Goal: Task Accomplishment & Management: Complete application form

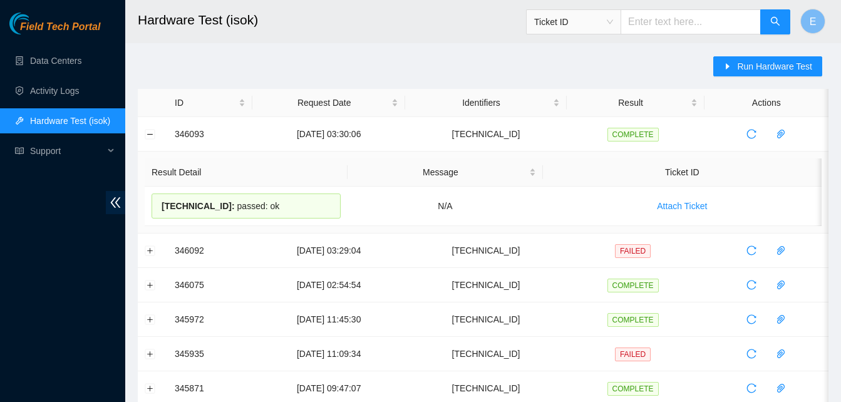
click at [63, 56] on link "Data Centers" at bounding box center [55, 61] width 51 height 10
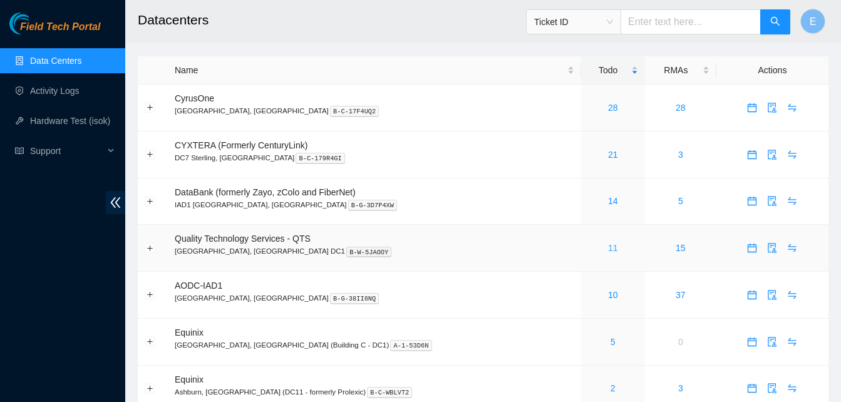
click at [608, 251] on link "11" at bounding box center [613, 248] width 10 height 10
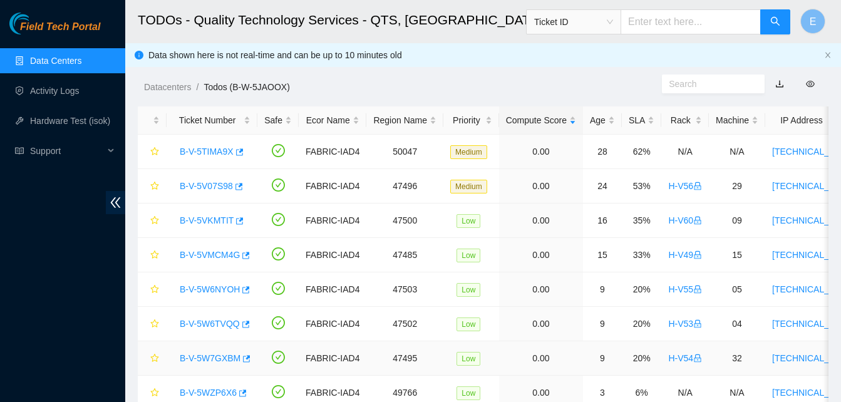
scroll to position [125, 0]
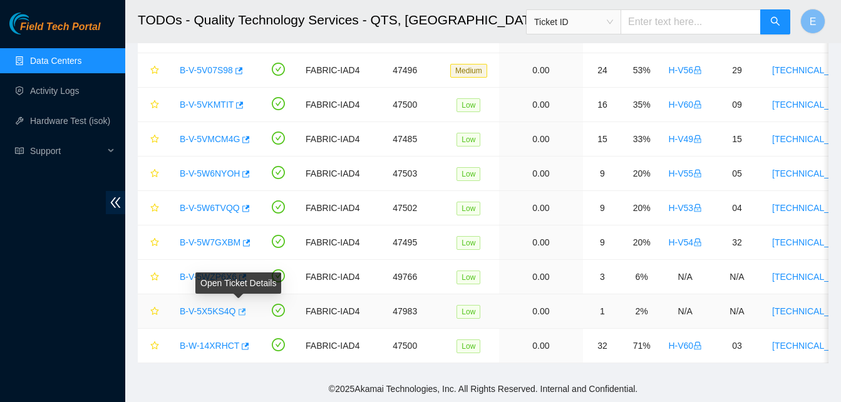
click at [239, 308] on icon "button" at bounding box center [241, 312] width 9 height 9
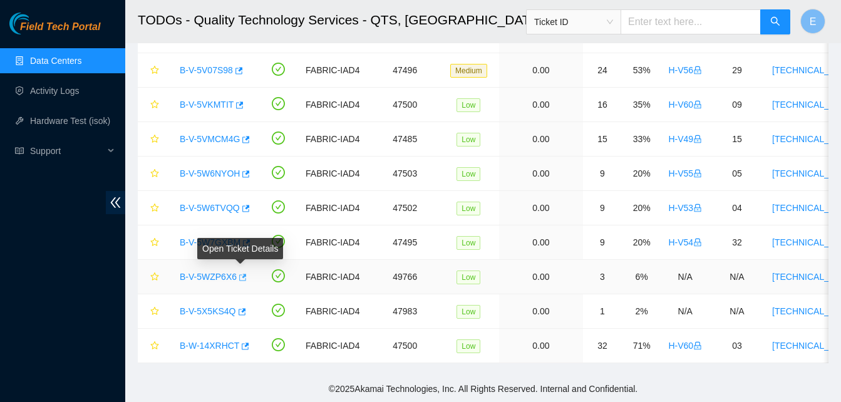
click at [239, 274] on icon "button" at bounding box center [243, 277] width 8 height 7
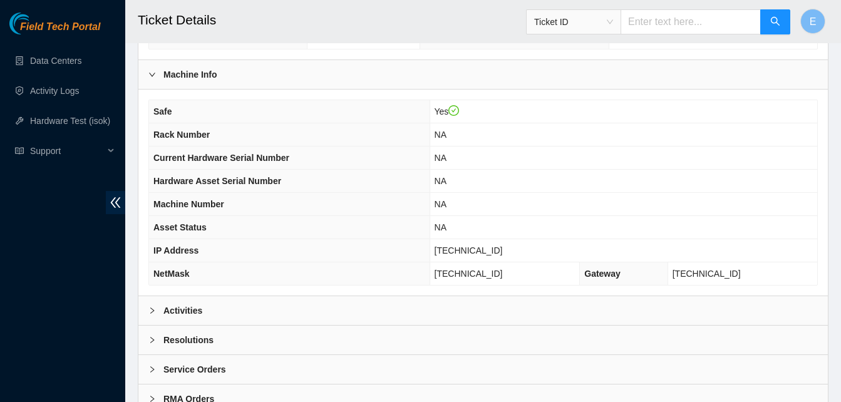
scroll to position [448, 0]
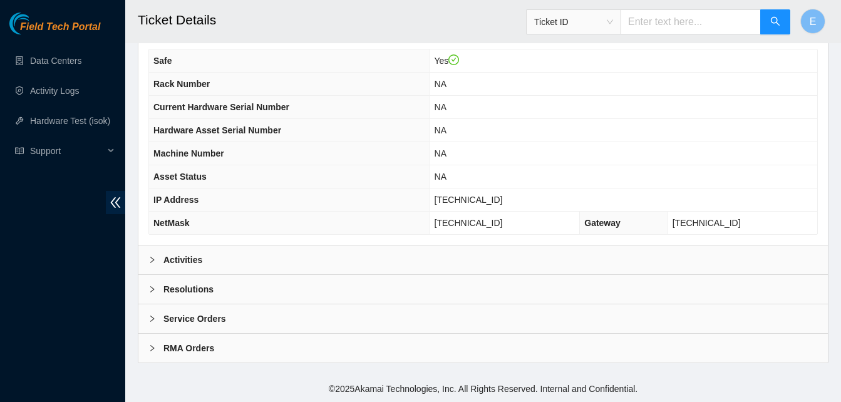
click at [182, 253] on b "Activities" at bounding box center [182, 260] width 39 height 14
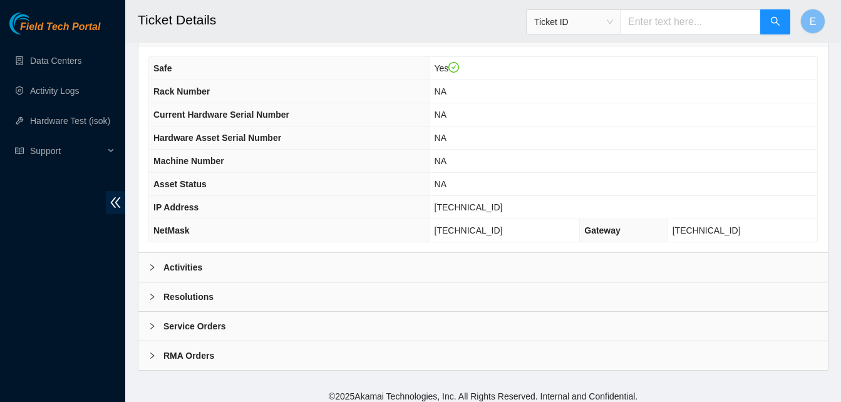
scroll to position [441, 0]
click at [194, 266] on b "Activities" at bounding box center [182, 267] width 39 height 14
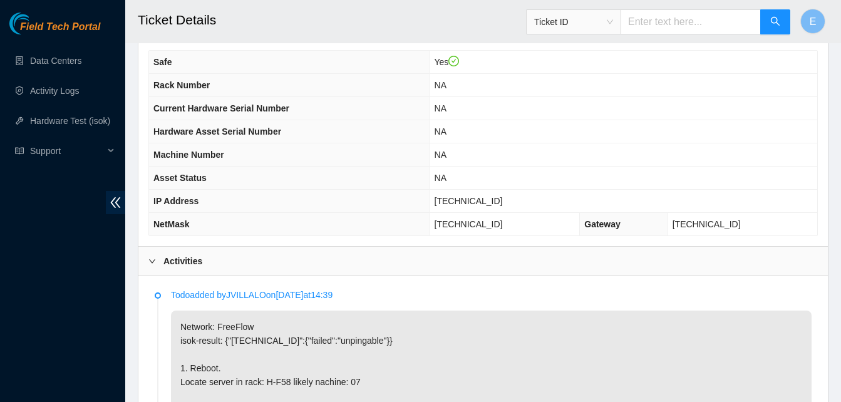
scroll to position [446, 0]
drag, startPoint x: 451, startPoint y: 204, endPoint x: 514, endPoint y: 206, distance: 62.7
click at [514, 206] on td "[TECHNICAL_ID]" at bounding box center [624, 201] width 388 height 23
click at [455, 203] on span "[TECHNICAL_ID]" at bounding box center [469, 202] width 68 height 10
drag, startPoint x: 450, startPoint y: 200, endPoint x: 514, endPoint y: 199, distance: 63.3
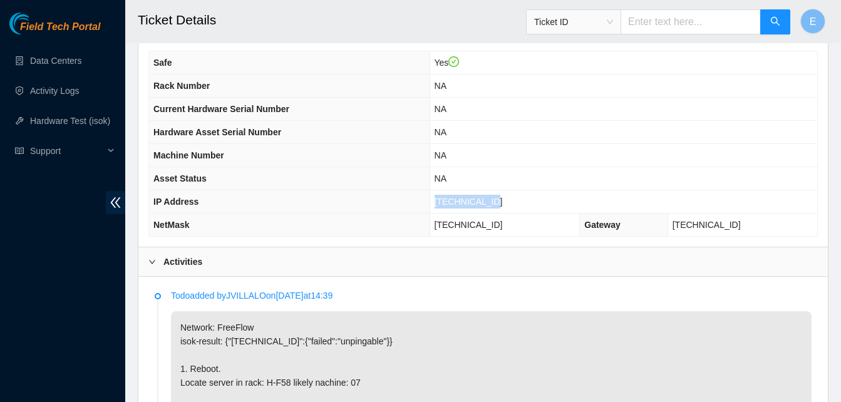
click at [514, 199] on td "[TECHNICAL_ID]" at bounding box center [624, 201] width 388 height 23
copy span "[TECHNICAL_ID]"
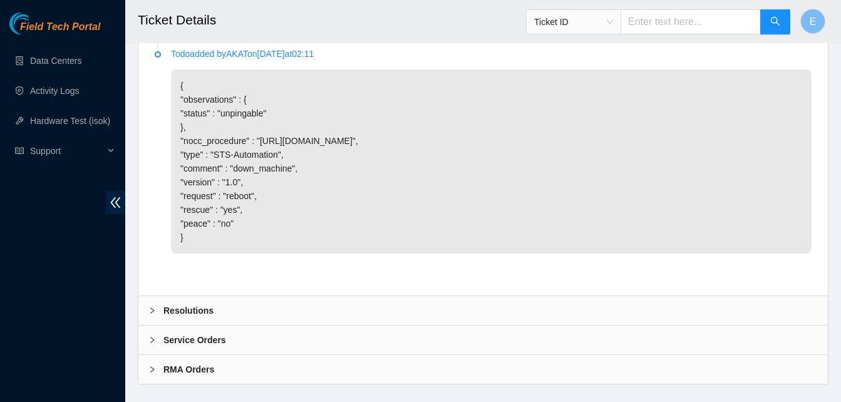
scroll to position [951, 0]
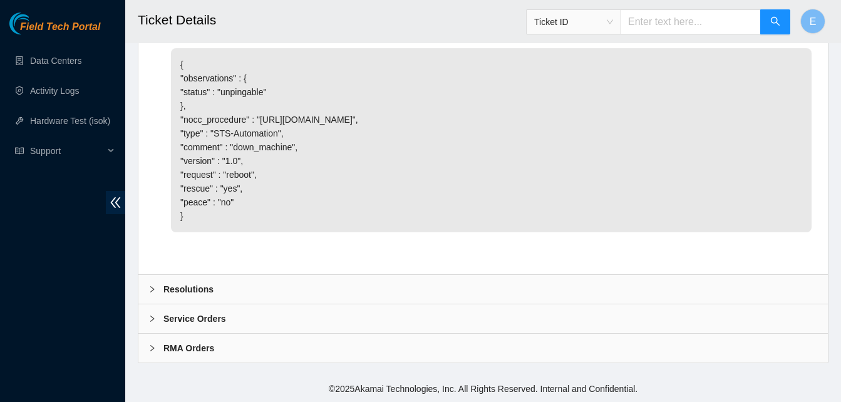
click at [197, 285] on b "Resolutions" at bounding box center [188, 289] width 50 height 14
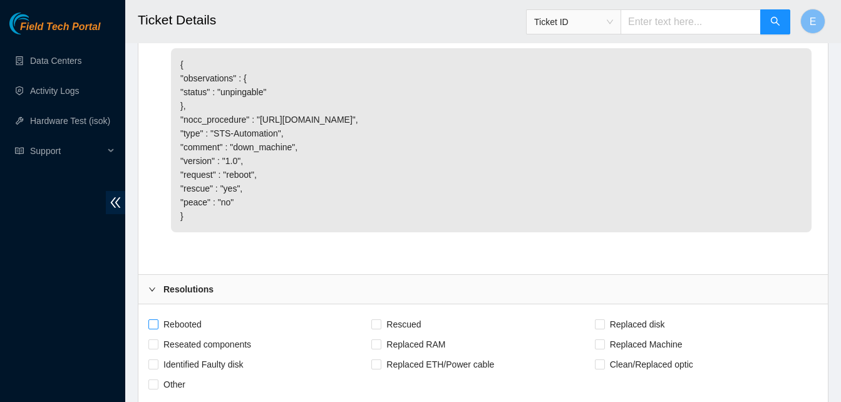
click at [150, 326] on input "Rebooted" at bounding box center [152, 323] width 9 height 9
checkbox input "true"
click at [375, 325] on input "Rescued" at bounding box center [375, 323] width 9 height 9
checkbox input "true"
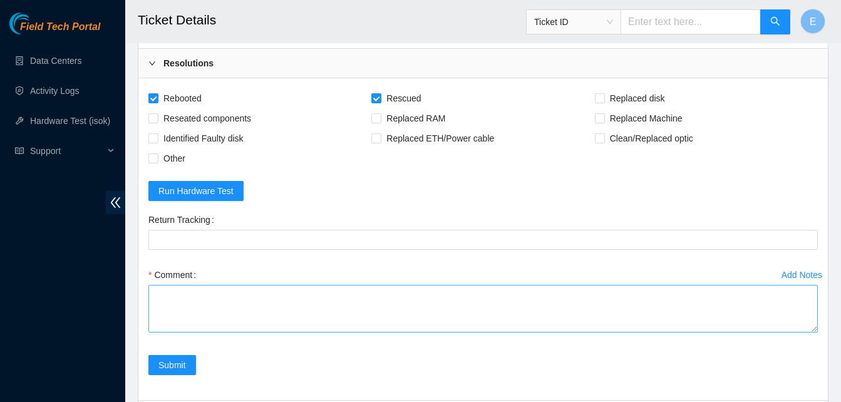
scroll to position [1178, 0]
click at [179, 304] on textarea "Comment" at bounding box center [483, 308] width 670 height 48
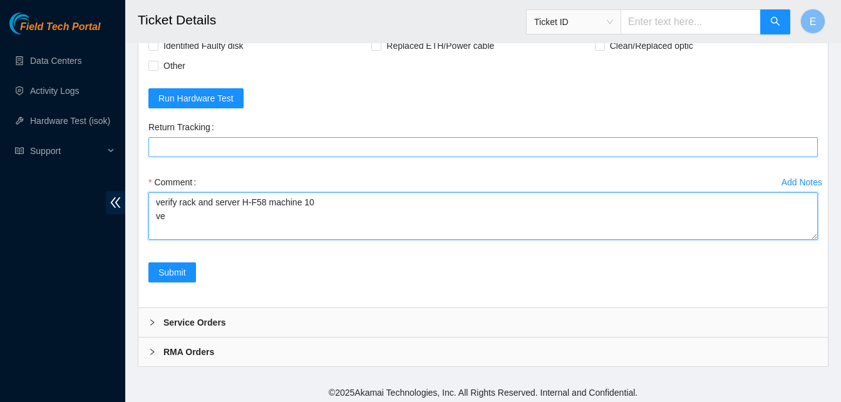
scroll to position [1273, 0]
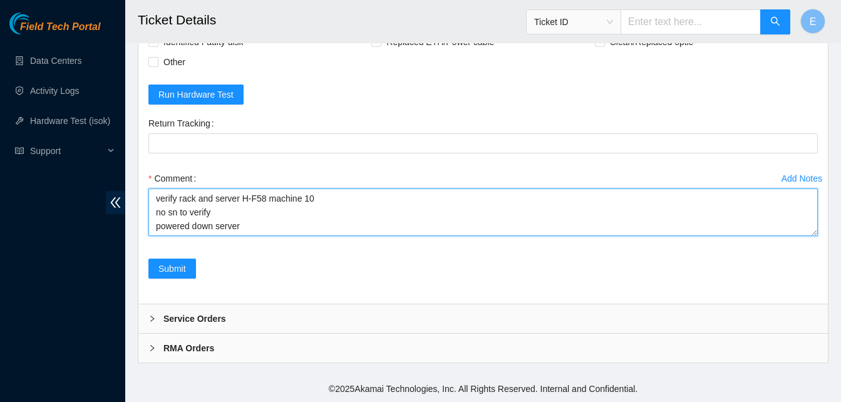
click at [156, 224] on textarea "verify rack and server H-F58 machine 10 no sn to verify powered down server" at bounding box center [483, 213] width 670 height 48
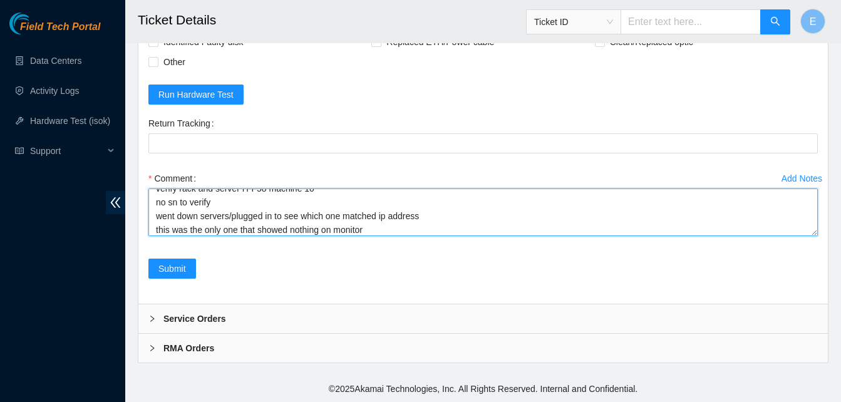
scroll to position [24, 0]
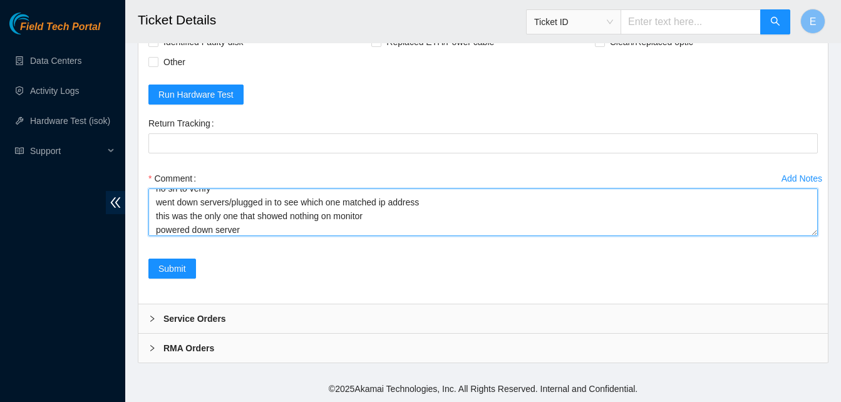
click at [242, 228] on textarea "verify rack and server H-F58 machine 10 no sn to verify went down servers/plugg…" at bounding box center [483, 213] width 670 height 48
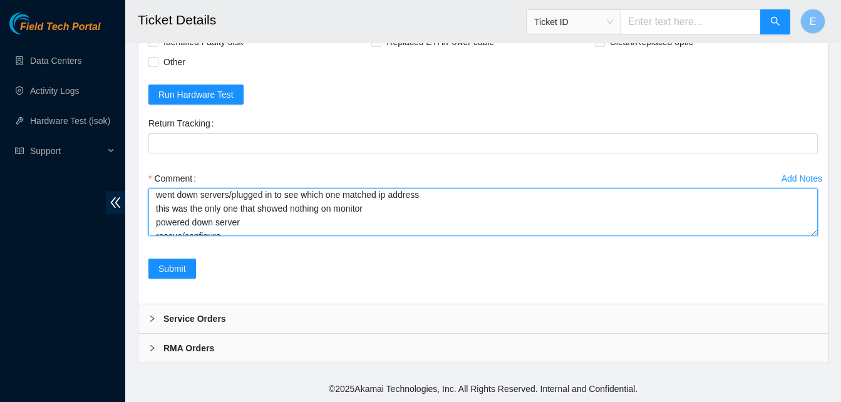
scroll to position [28, 0]
click at [371, 212] on textarea "verify rack and server H-F58 machine 10 no sn to verify went down servers/plugg…" at bounding box center [483, 213] width 670 height 48
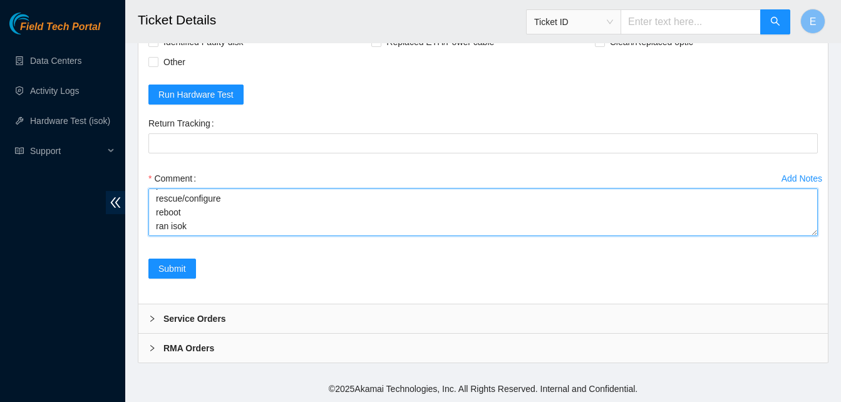
click at [220, 195] on textarea "verify rack and server H-F58 machine 10 no sn to verify went down servers/plugg…" at bounding box center [483, 213] width 670 height 48
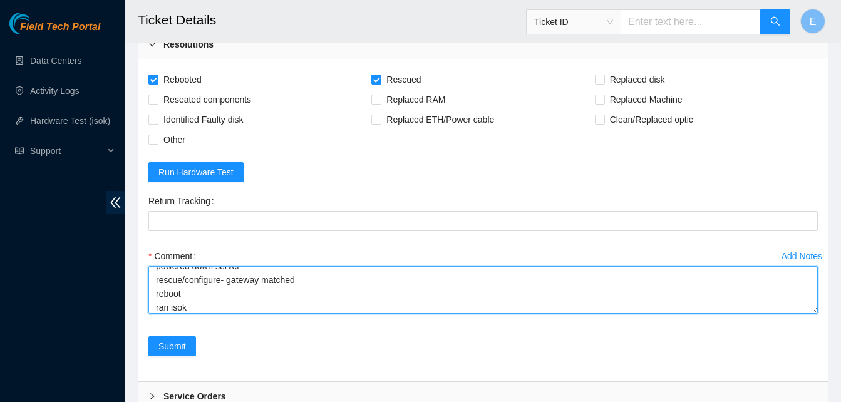
scroll to position [79, 0]
paste textarea "346109 [DATE] 04:52:23 [TECHNICAL_ID] COMPLETE Result Detail Message Ticket ID …"
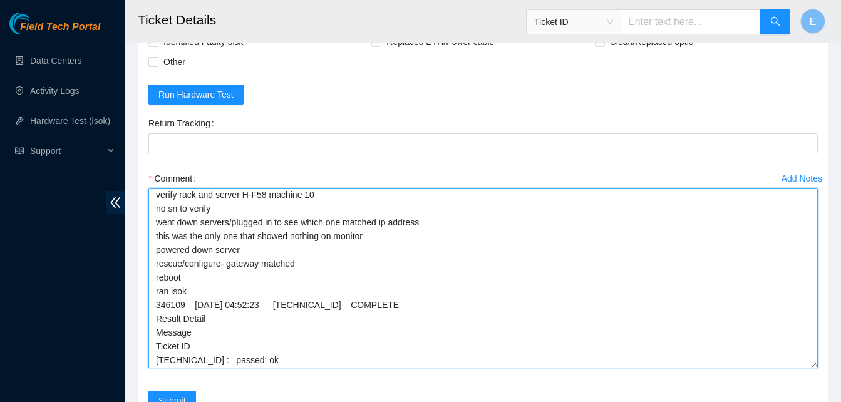
scroll to position [0, 0]
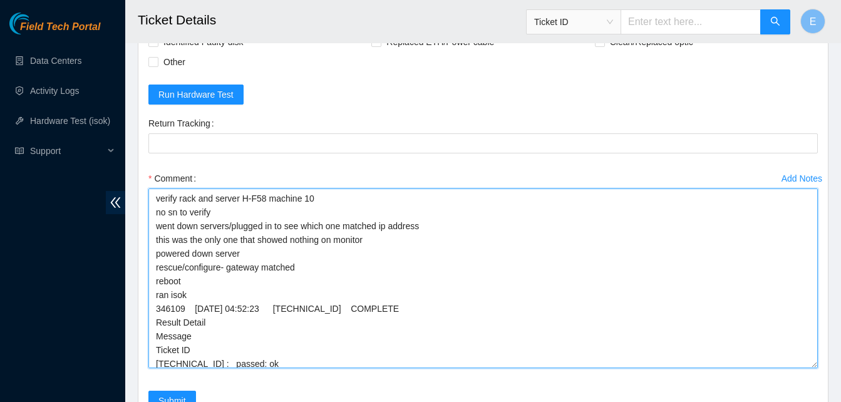
drag, startPoint x: 811, startPoint y: 231, endPoint x: 798, endPoint y: 388, distance: 157.7
click at [798, 368] on textarea "verify rack and server H-F58 machine 10 no sn to verify went down servers/plugg…" at bounding box center [483, 279] width 670 height 180
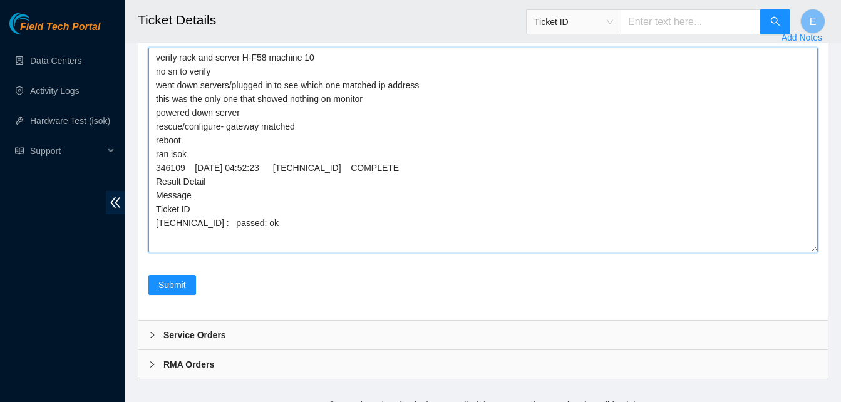
scroll to position [1415, 0]
type textarea "verify rack and server H-F58 machine 10 no sn to verify went down servers/plugg…"
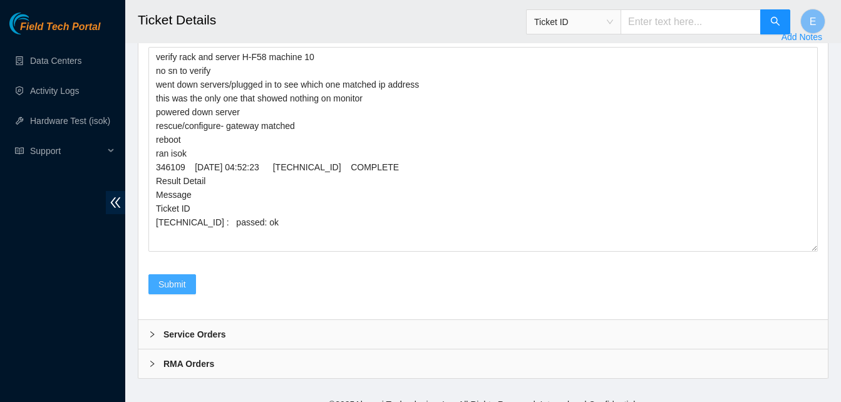
click at [175, 288] on span "Submit" at bounding box center [172, 284] width 28 height 14
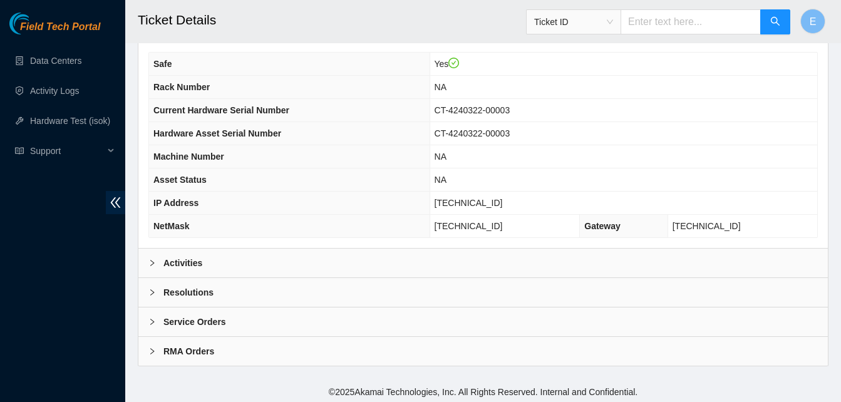
scroll to position [448, 0]
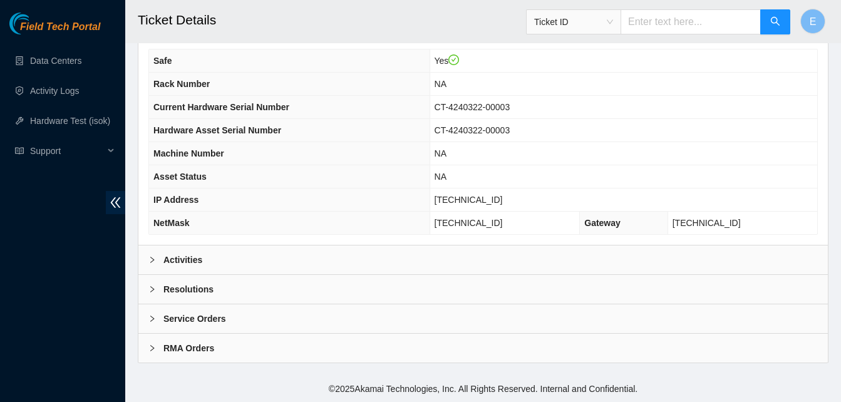
click at [190, 260] on b "Activities" at bounding box center [182, 260] width 39 height 14
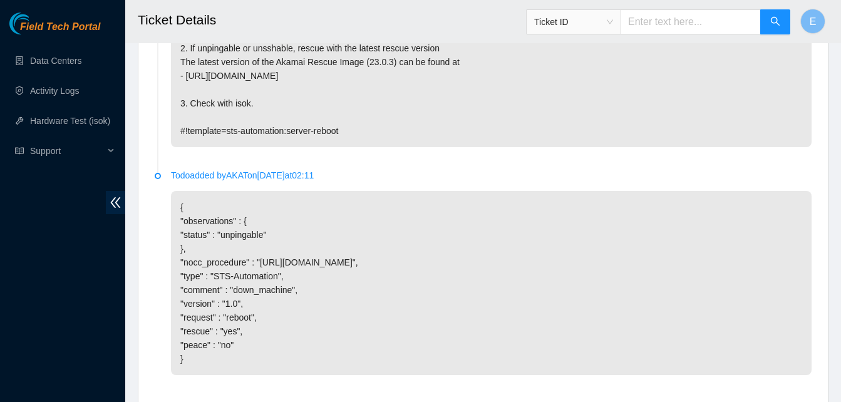
scroll to position [1058, 0]
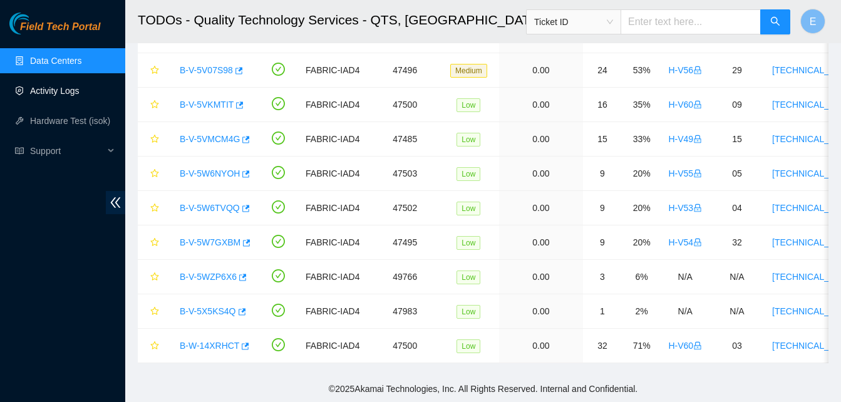
scroll to position [125, 0]
click at [81, 122] on link "Hardware Test (isok)" at bounding box center [70, 121] width 80 height 10
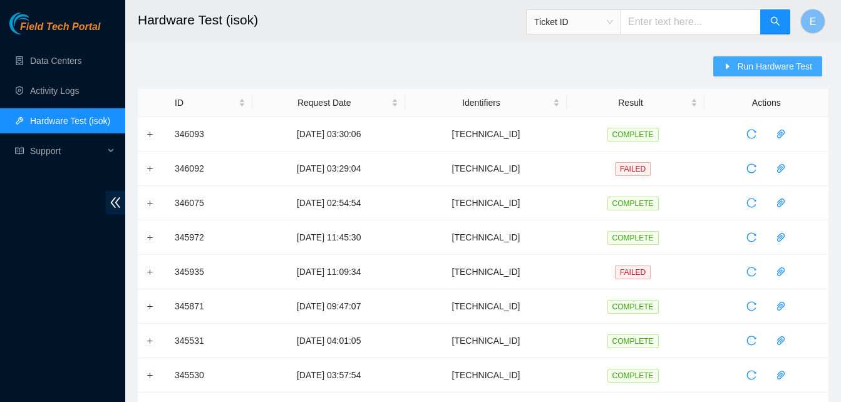
click at [762, 61] on span "Run Hardware Test" at bounding box center [774, 67] width 75 height 14
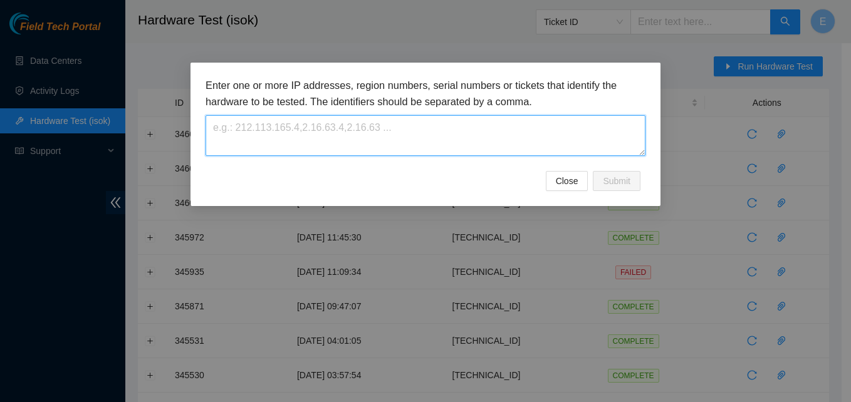
click at [380, 132] on textarea at bounding box center [425, 135] width 440 height 41
paste textarea "[TECHNICAL_ID]"
type textarea "[TECHNICAL_ID]"
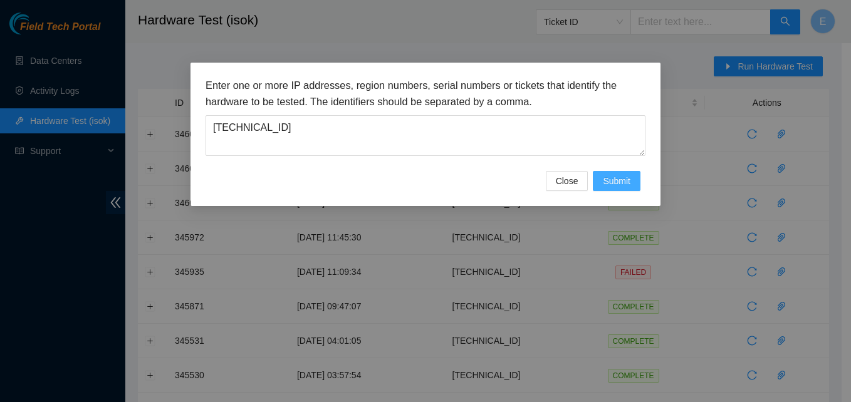
click at [625, 179] on span "Submit" at bounding box center [617, 181] width 28 height 14
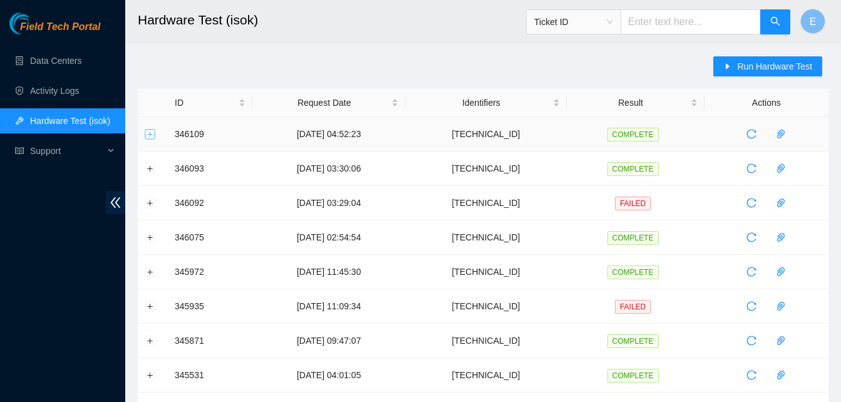
click at [148, 132] on button "Expand row" at bounding box center [150, 134] width 10 height 10
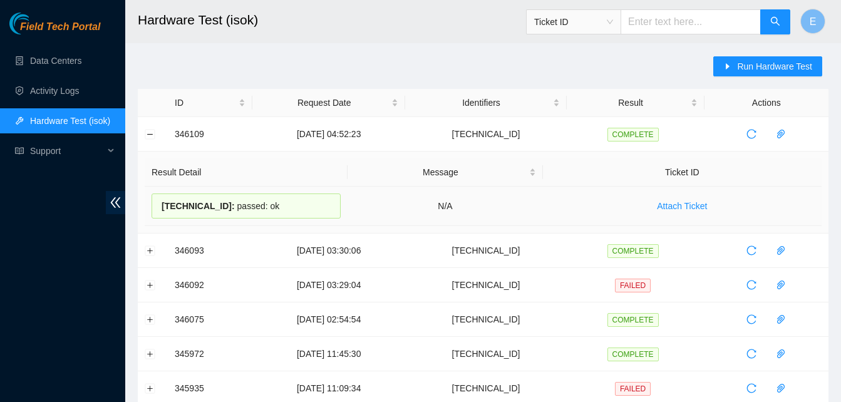
drag, startPoint x: 168, startPoint y: 130, endPoint x: 279, endPoint y: 210, distance: 136.7
copy tbody "346109 03-10-2025 04:52:23 23.55.100.138 COMPLETE Result Detail Message Ticket …"
click at [54, 95] on link "Activity Logs" at bounding box center [54, 91] width 49 height 10
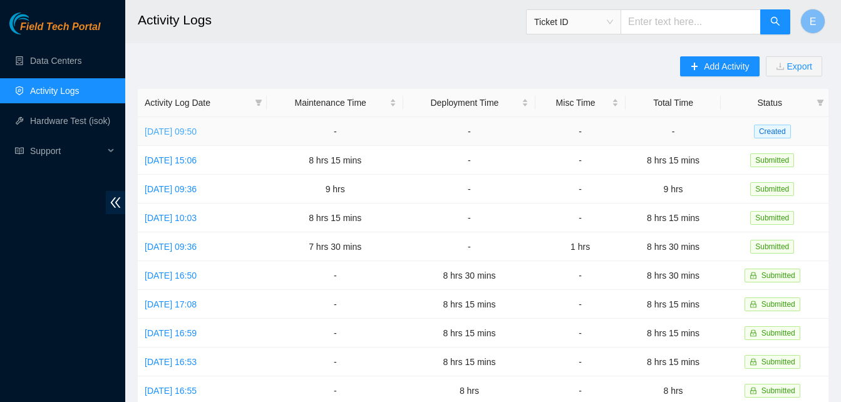
click at [195, 131] on link "Fri, 03 Oct 2025 09:50" at bounding box center [171, 132] width 52 height 10
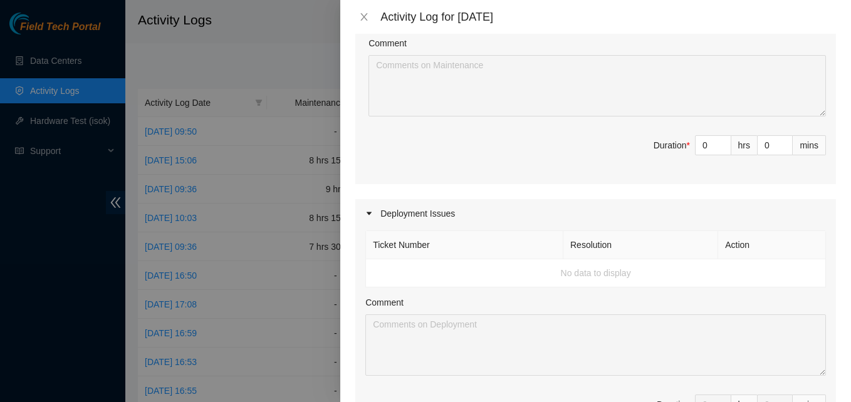
scroll to position [718, 0]
click at [702, 154] on input "0" at bounding box center [712, 144] width 35 height 19
type input "7"
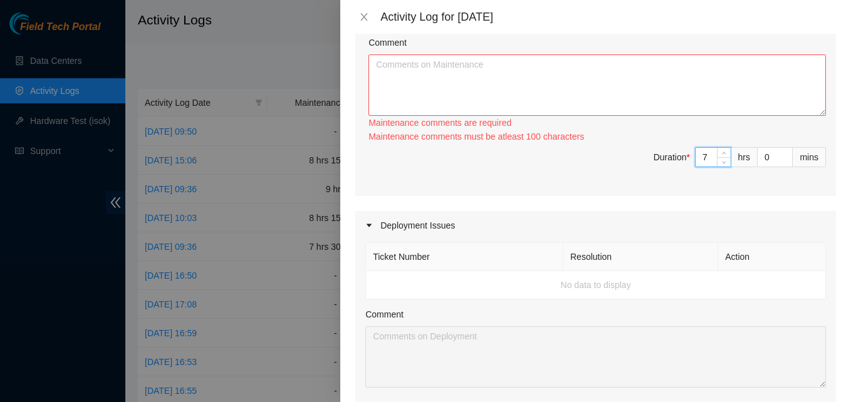
type input "7"
click at [508, 95] on textarea "Comment" at bounding box center [596, 84] width 457 height 61
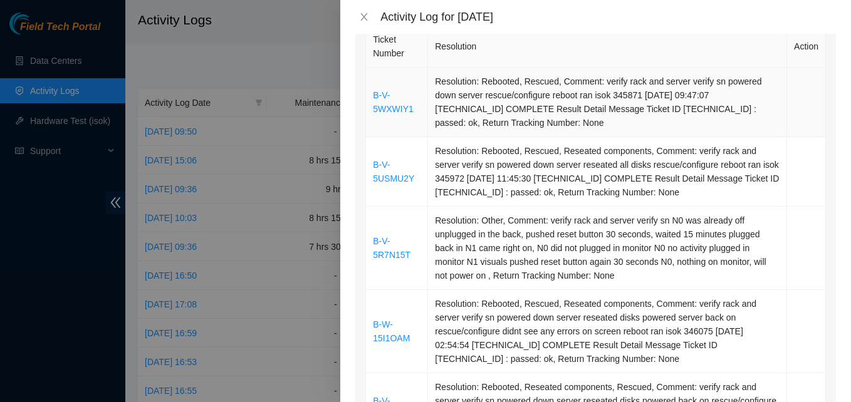
scroll to position [205, 0]
click at [373, 98] on link "B-V-5WXWIY1" at bounding box center [393, 103] width 41 height 24
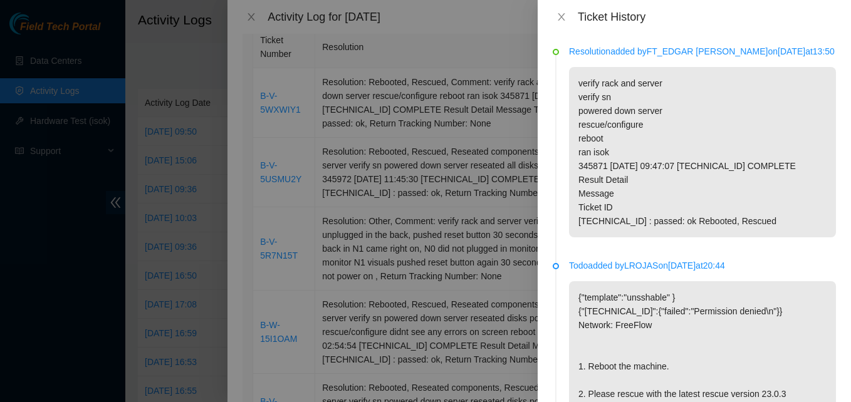
click at [252, 19] on div at bounding box center [425, 201] width 851 height 402
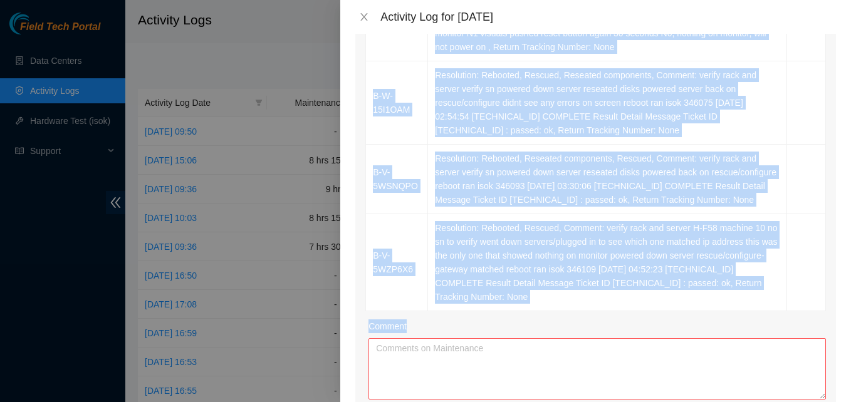
scroll to position [441, 0]
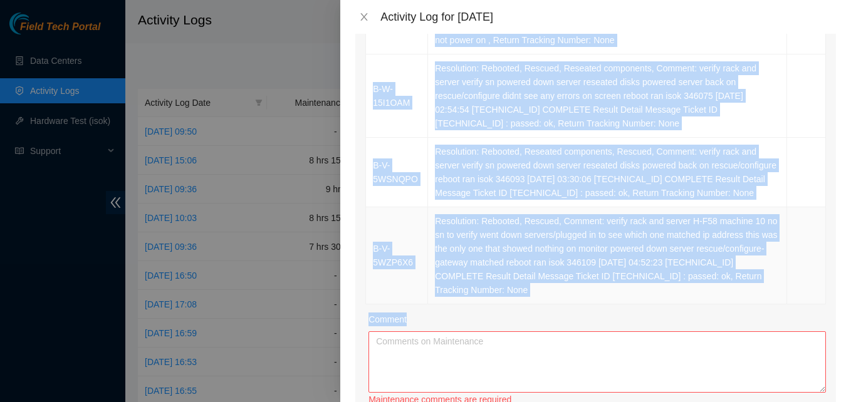
drag, startPoint x: 372, startPoint y: 93, endPoint x: 575, endPoint y: 304, distance: 293.3
click at [575, 304] on tbody "B-V-5WXWIY1 Resolution: Rebooted, Rescued, Comment: verify rack and server veri…" at bounding box center [596, 68] width 460 height 472
copy tbody "B-V-5WXWIY1 Resolution: Rebooted, Rescued, Comment: verify rack and server veri…"
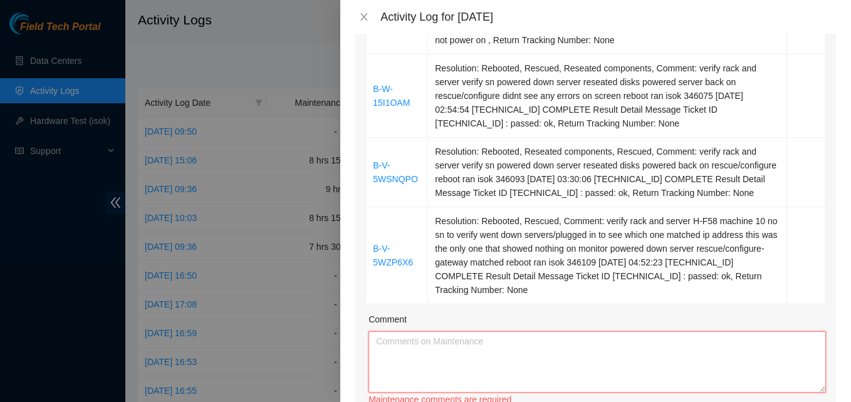
click at [429, 364] on textarea "Comment" at bounding box center [596, 361] width 457 height 61
paste textarea "B-V-5WXWIY1 Resolution: Rebooted, Rescued, Comment: verify rack and server veri…"
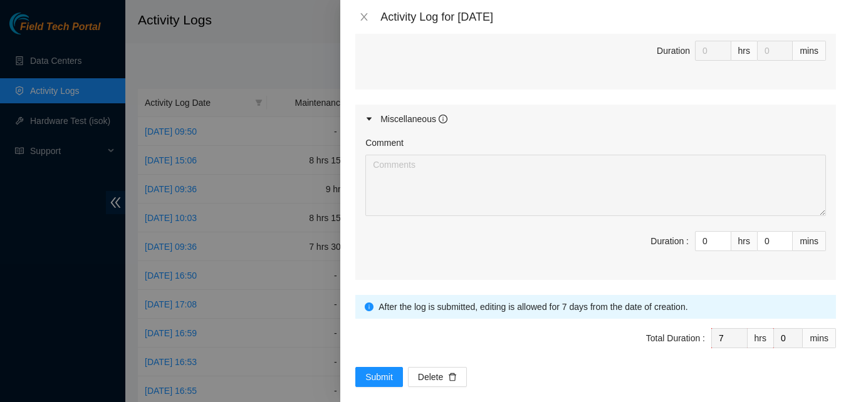
scroll to position [1100, 0]
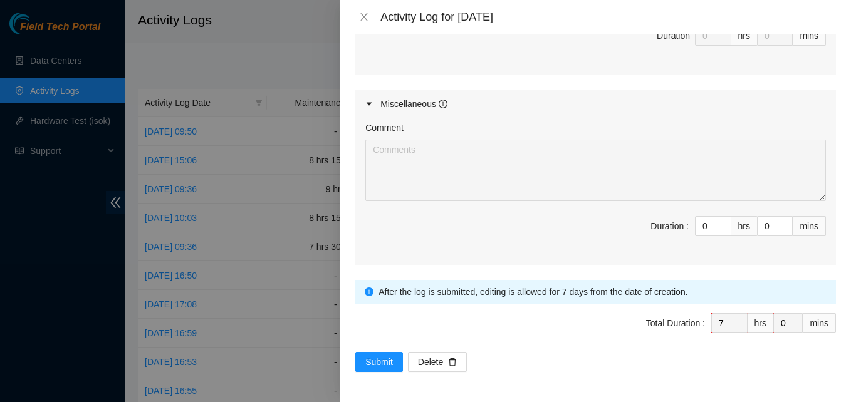
type textarea "B-V-5WXWIY1 Resolution: Rebooted, Rescued, Comment: verify rack and server veri…"
click at [695, 229] on input "0" at bounding box center [712, 226] width 35 height 19
type input "1"
type input "8"
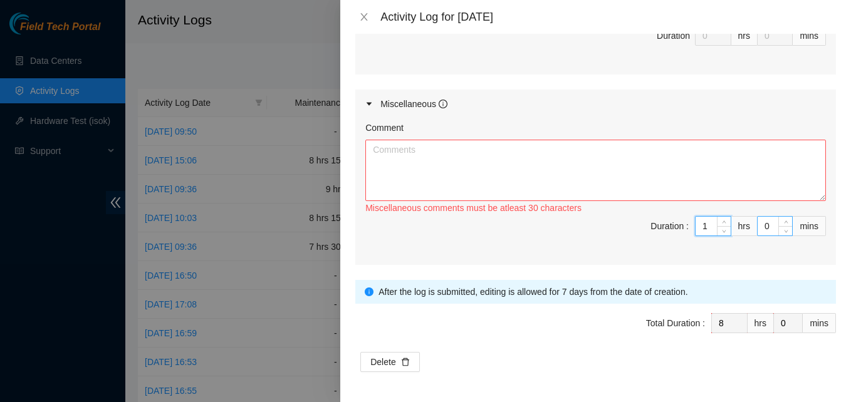
type input "1"
click at [758, 236] on input "0" at bounding box center [774, 226] width 34 height 19
type input "1"
type input "15"
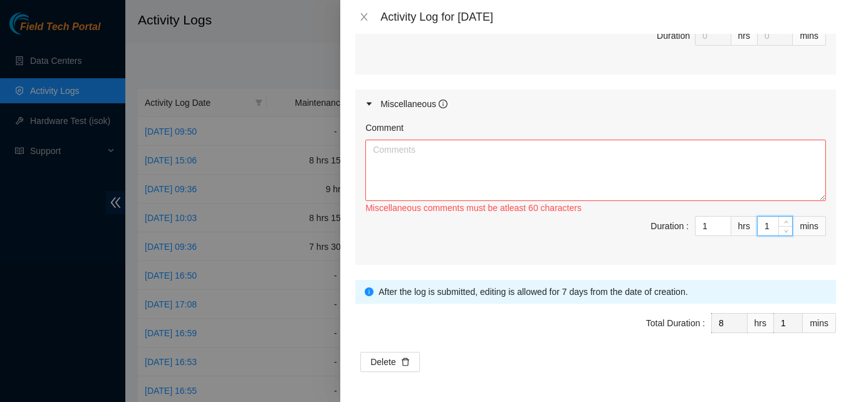
type input "15"
click at [641, 175] on textarea "Comment" at bounding box center [595, 170] width 460 height 61
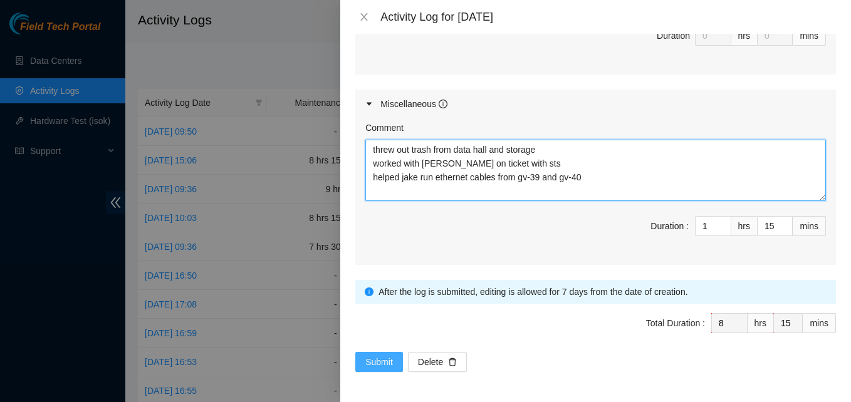
type textarea "threw out trash from data hall and storage worked with jake on ticket with sts …"
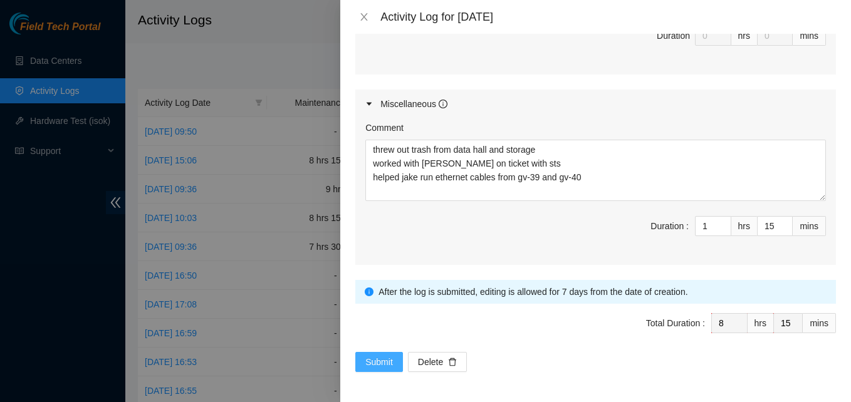
click at [370, 361] on span "Submit" at bounding box center [379, 362] width 28 height 14
